Goal: Task Accomplishment & Management: Complete application form

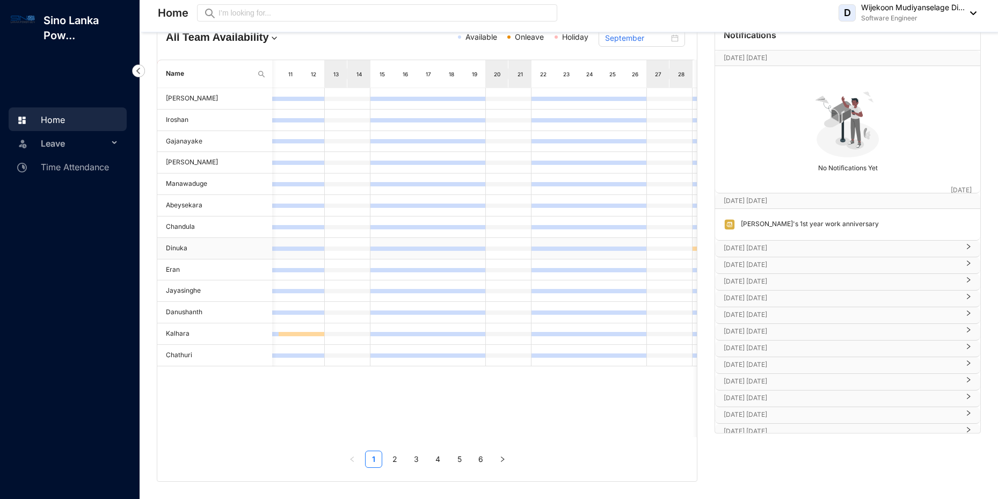
scroll to position [0, 197]
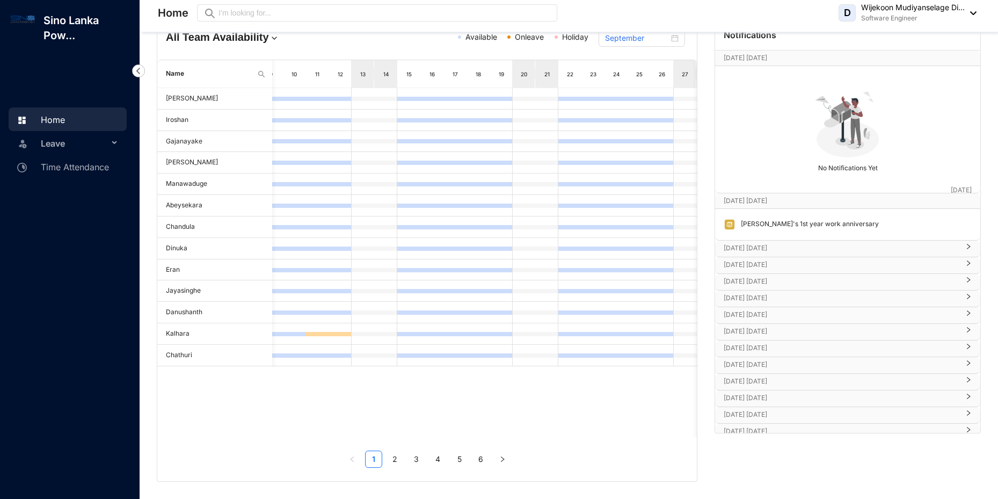
click at [68, 142] on span "Leave" at bounding box center [75, 143] width 68 height 21
click at [73, 228] on link "Time Attendance" at bounding box center [61, 230] width 95 height 11
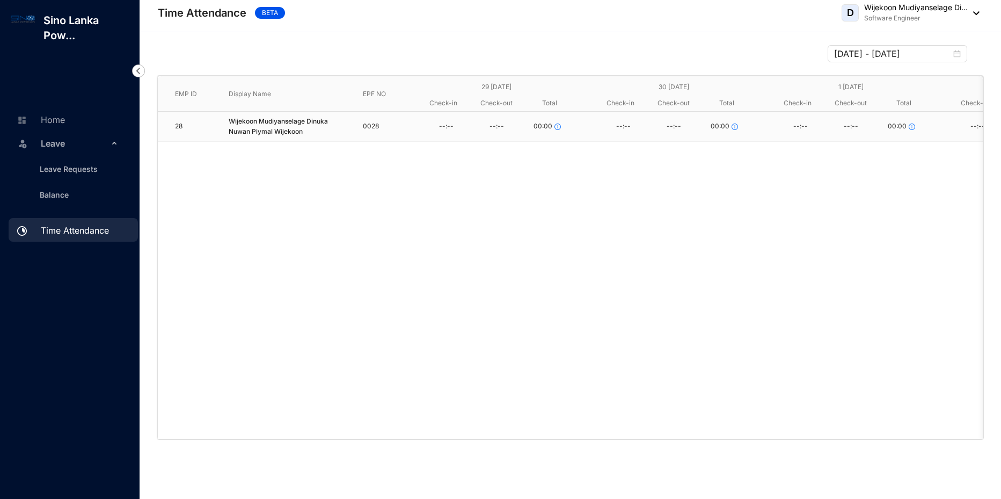
scroll to position [0, 159]
click at [59, 167] on link "Leave Requests" at bounding box center [64, 168] width 67 height 9
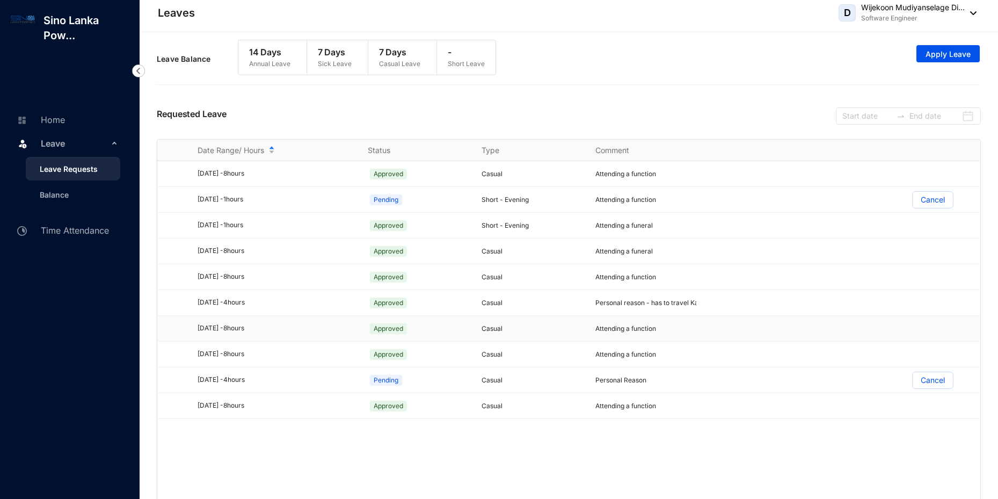
scroll to position [19, 0]
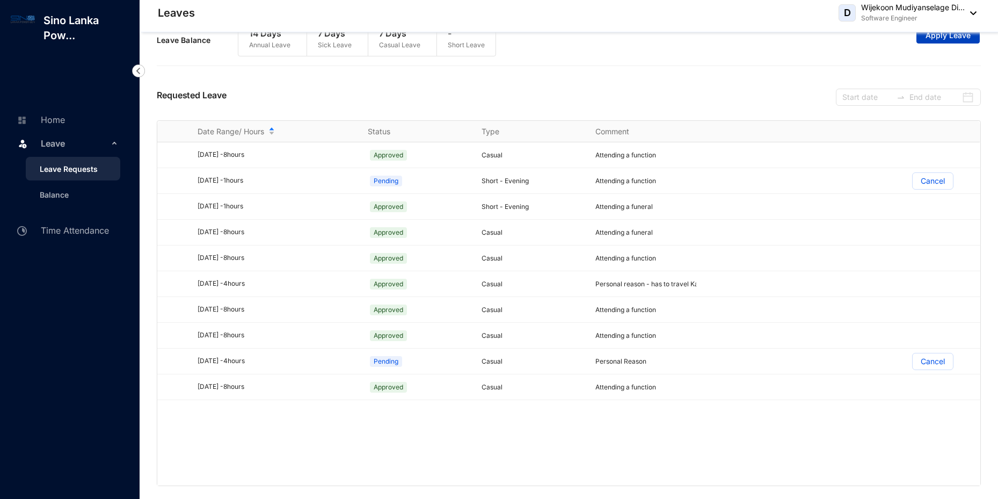
click at [957, 33] on span "Apply Leave" at bounding box center [948, 35] width 45 height 11
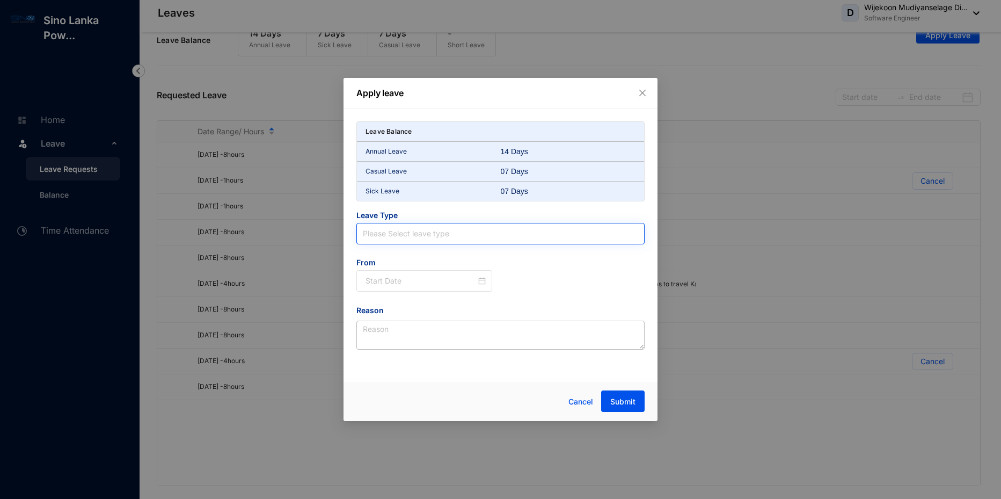
click at [409, 238] on input "search" at bounding box center [500, 233] width 275 height 20
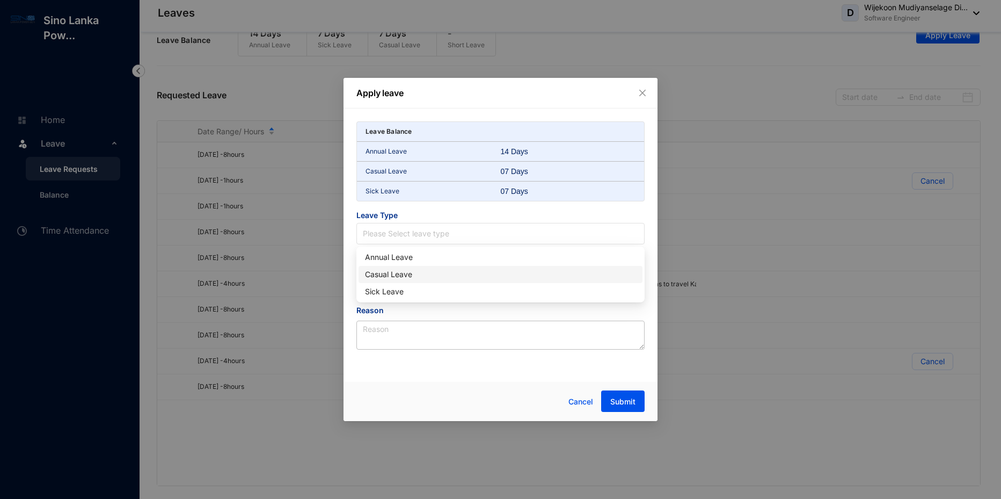
click at [408, 270] on div "Casual Leave" at bounding box center [500, 274] width 271 height 12
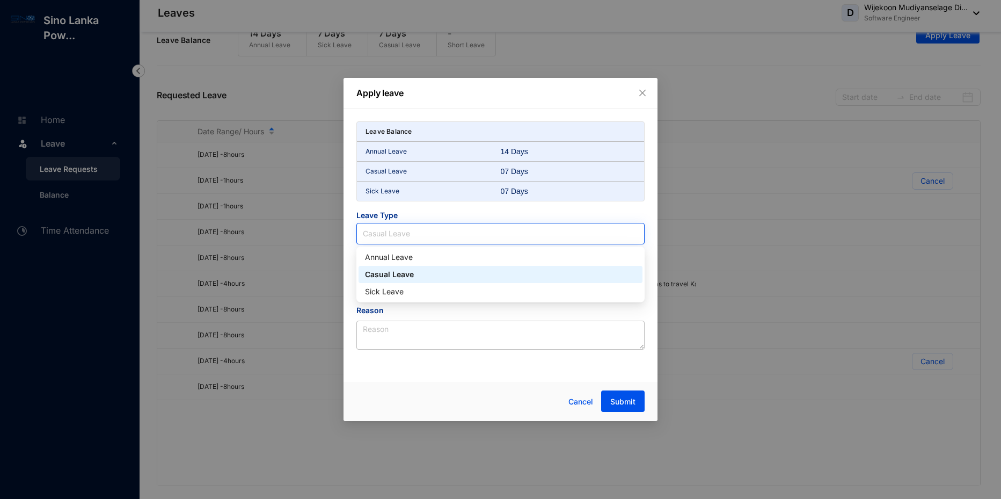
click at [416, 229] on span "Casual Leave" at bounding box center [500, 234] width 275 height 16
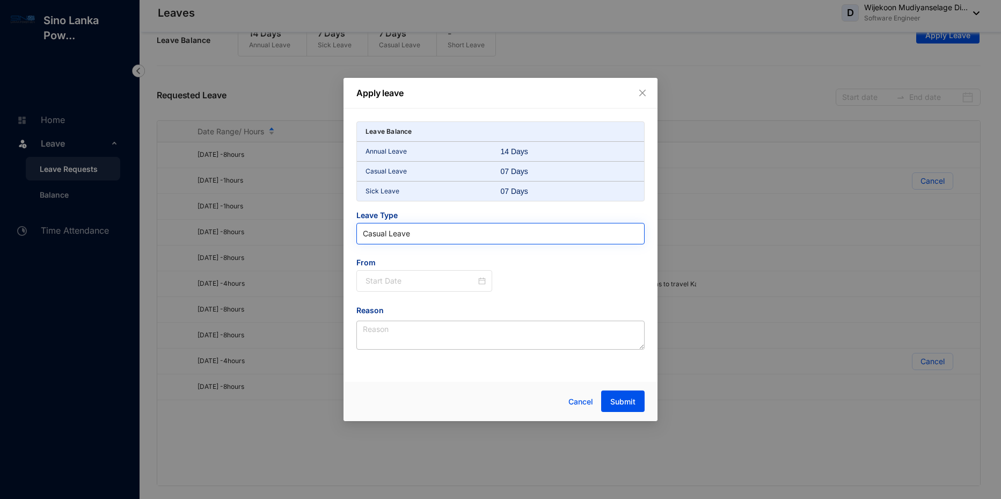
click at [416, 229] on span "Casual Leave" at bounding box center [500, 234] width 275 height 16
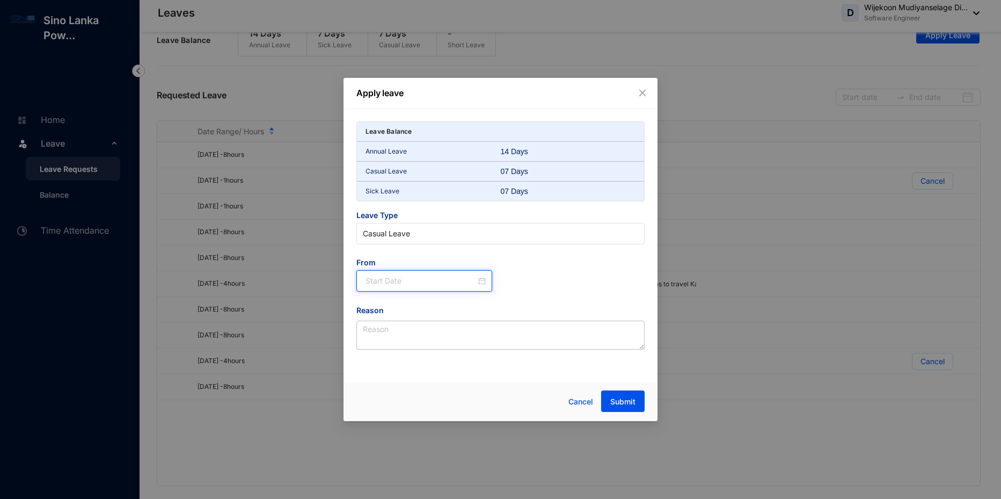
click at [404, 281] on input at bounding box center [421, 281] width 111 height 12
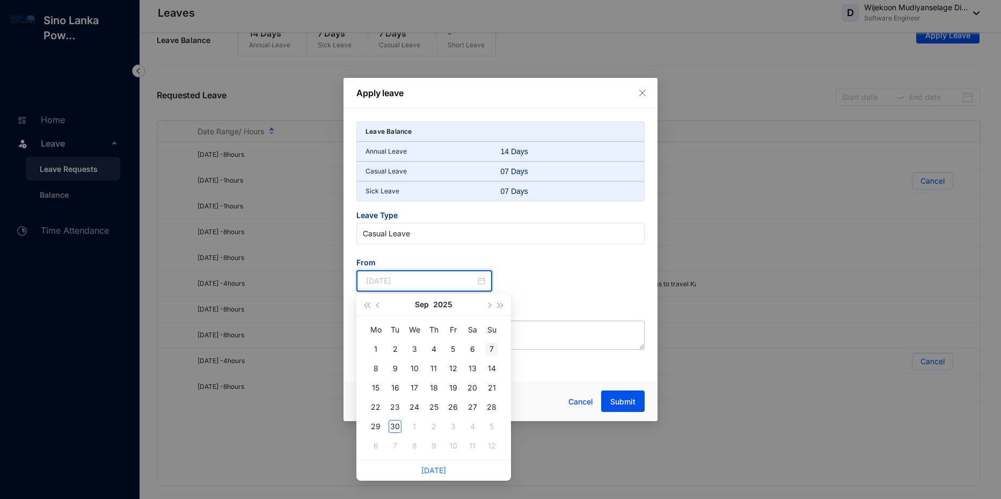
type input "[DATE]"
click at [491, 309] on button "button" at bounding box center [489, 304] width 12 height 21
type input "[DATE]"
click at [437, 383] on div "16" at bounding box center [433, 387] width 13 height 13
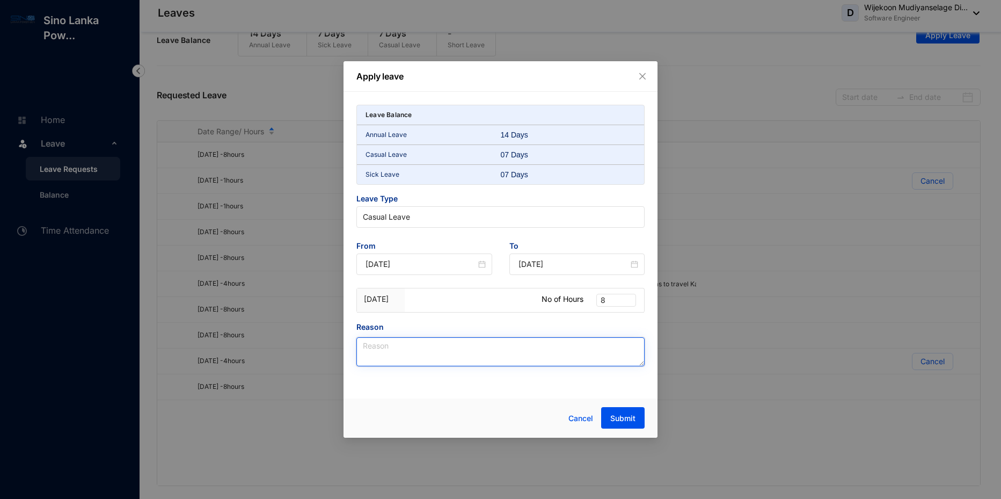
click at [442, 352] on textarea "Reason" at bounding box center [501, 351] width 288 height 29
type textarea "Attending a function"
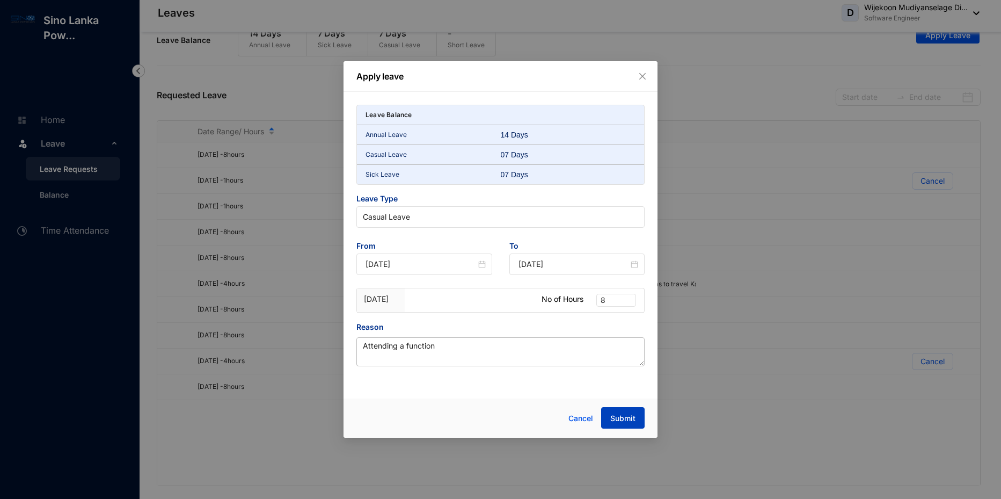
click at [624, 412] on button "Submit" at bounding box center [622, 417] width 43 height 21
